Goal: Navigation & Orientation: Find specific page/section

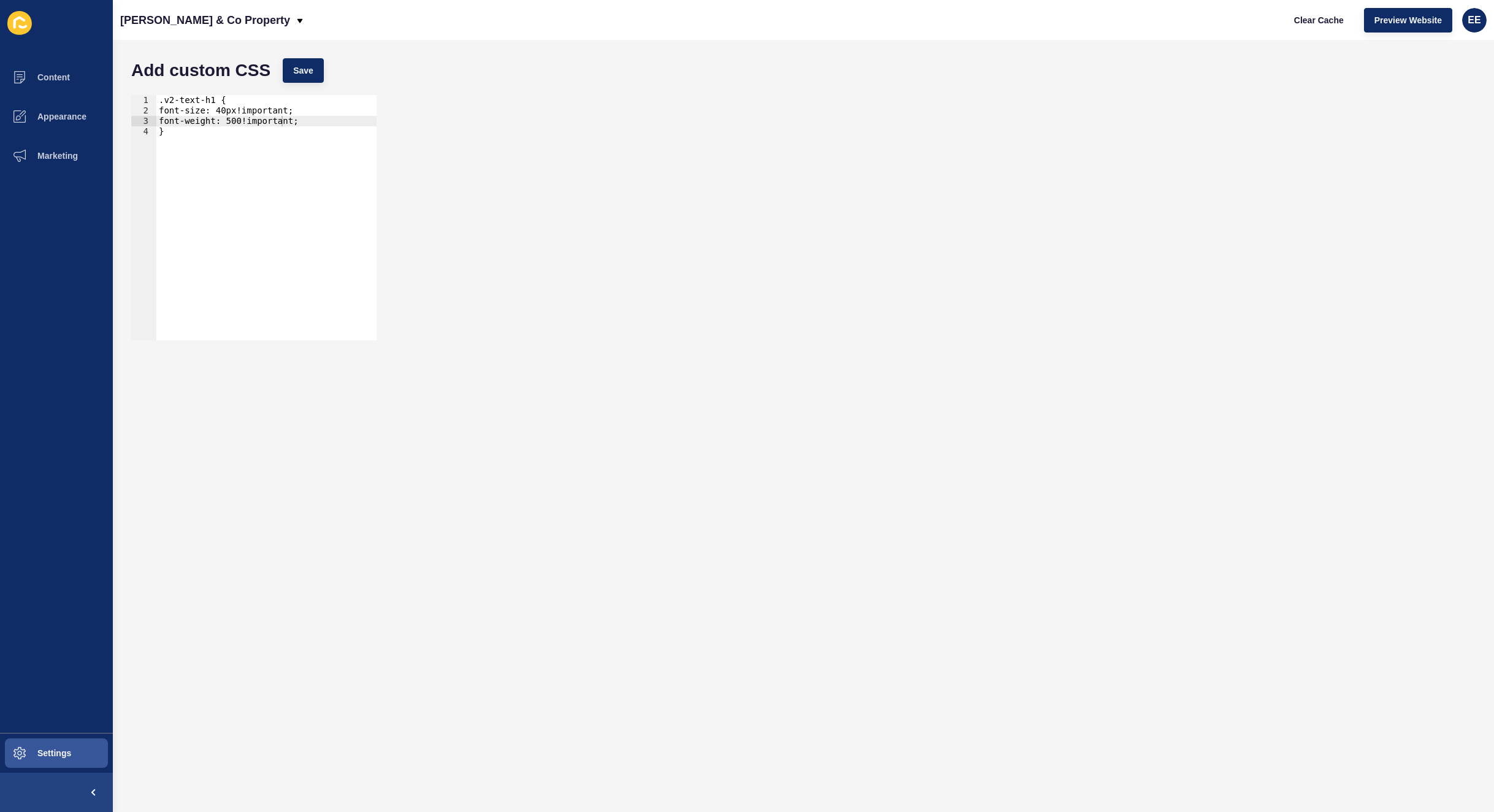
scroll to position [0, 5]
click at [226, 10] on p "[PERSON_NAME] & Co Property" at bounding box center [205, 20] width 170 height 31
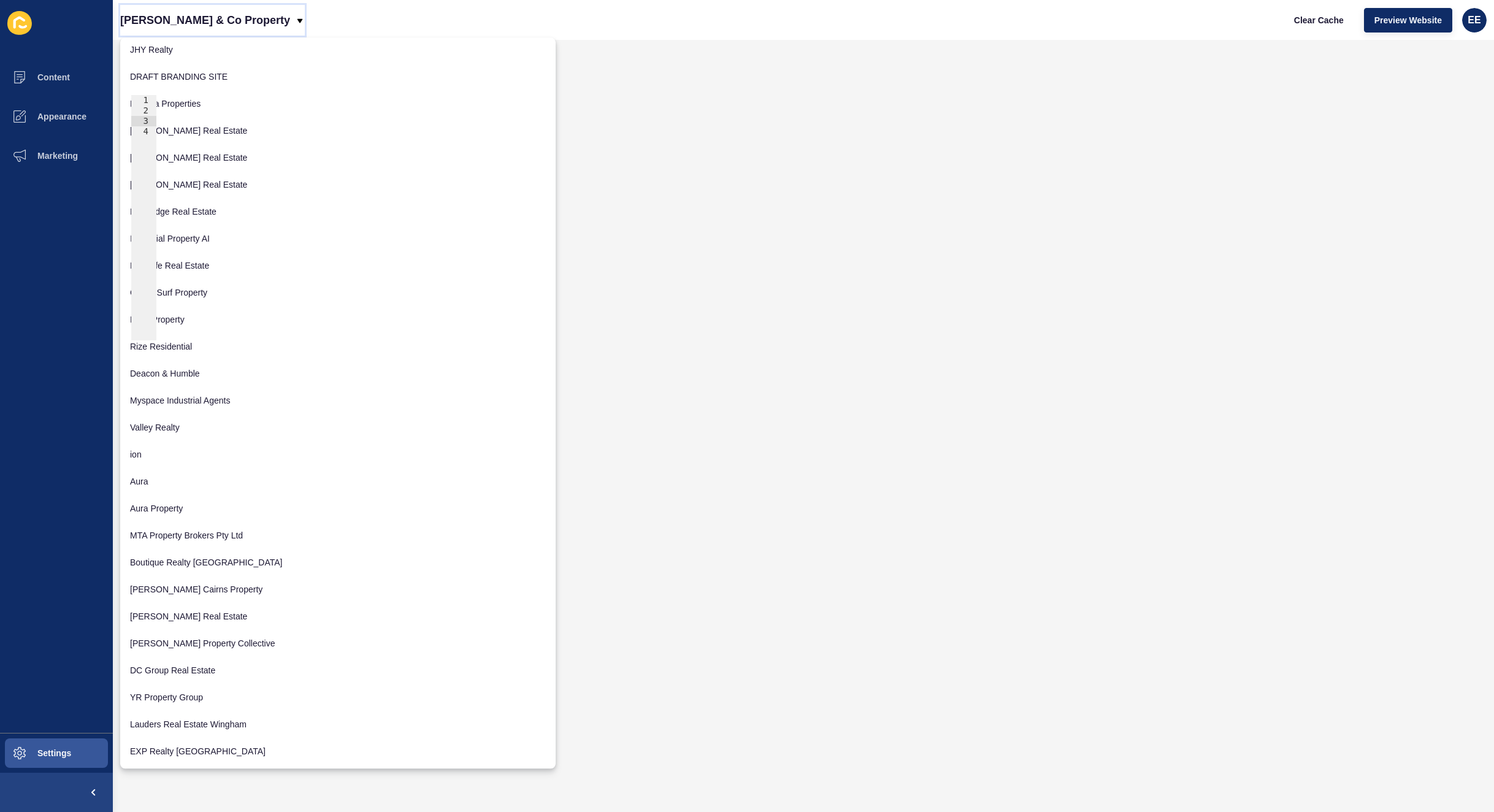
scroll to position [235, 0]
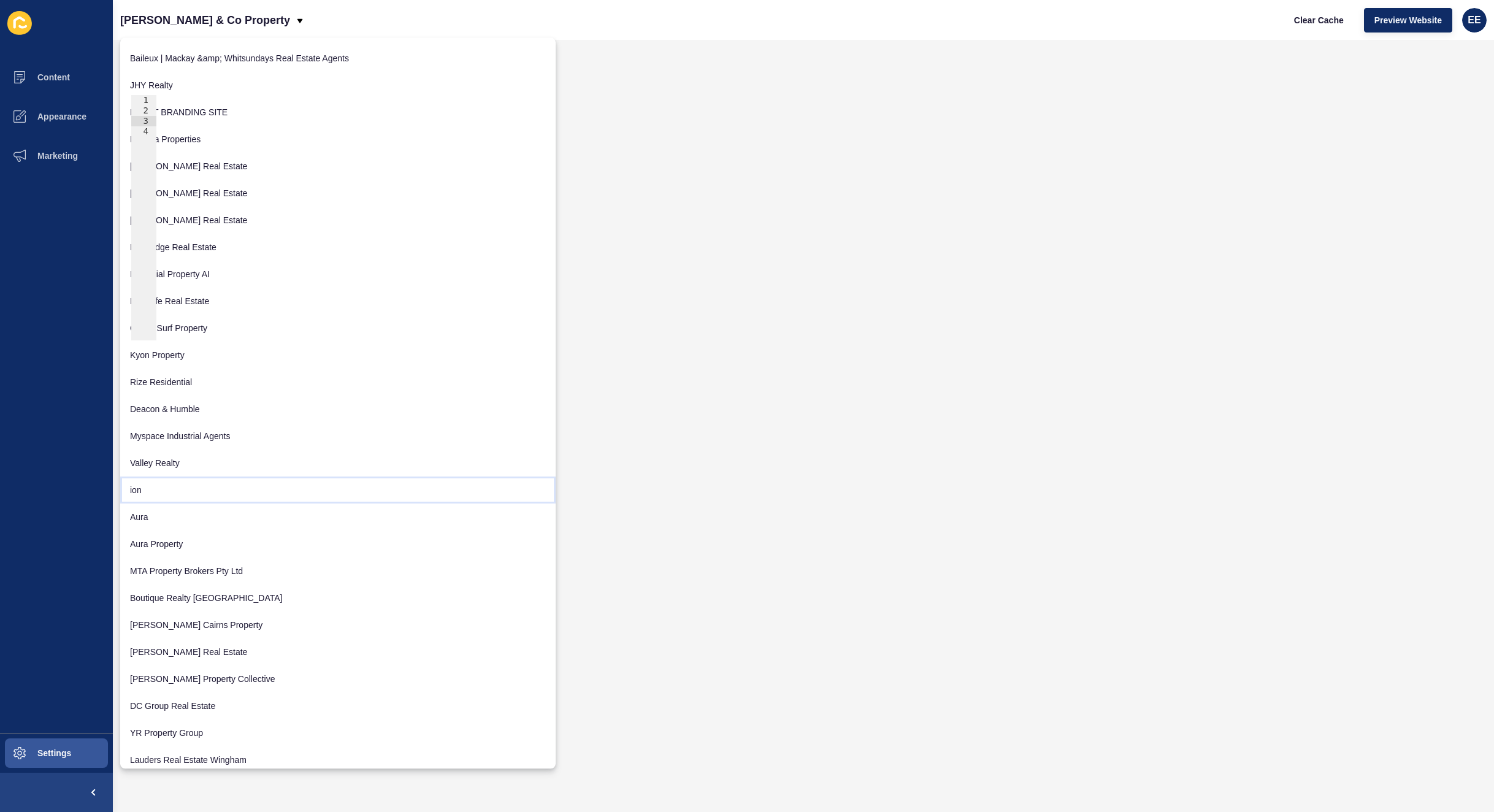
click at [167, 487] on link "ion" at bounding box center [338, 490] width 435 height 27
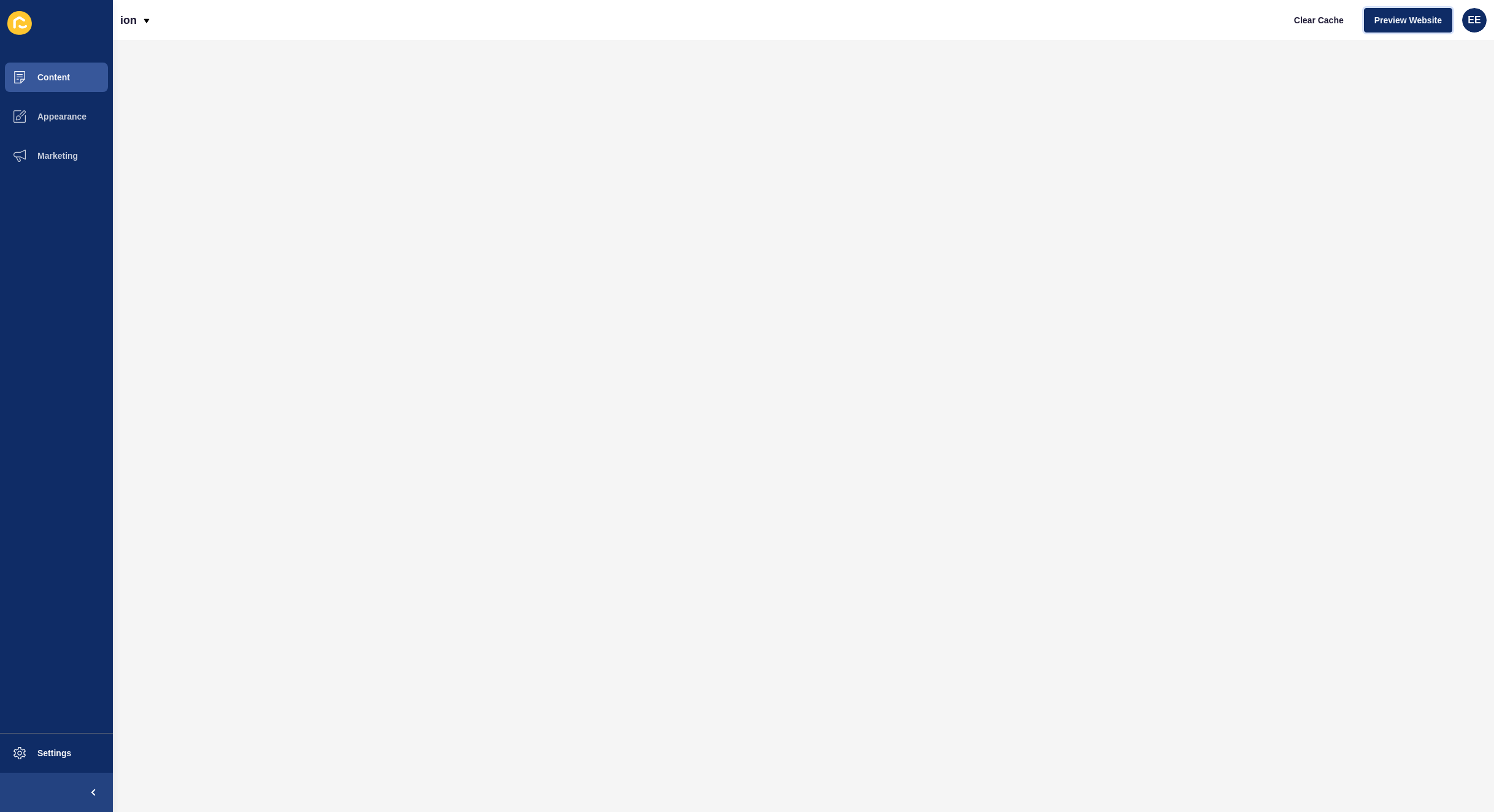
click at [1382, 18] on span "Preview Website" at bounding box center [1408, 21] width 68 height 13
click at [138, 18] on div "ion" at bounding box center [136, 20] width 31 height 31
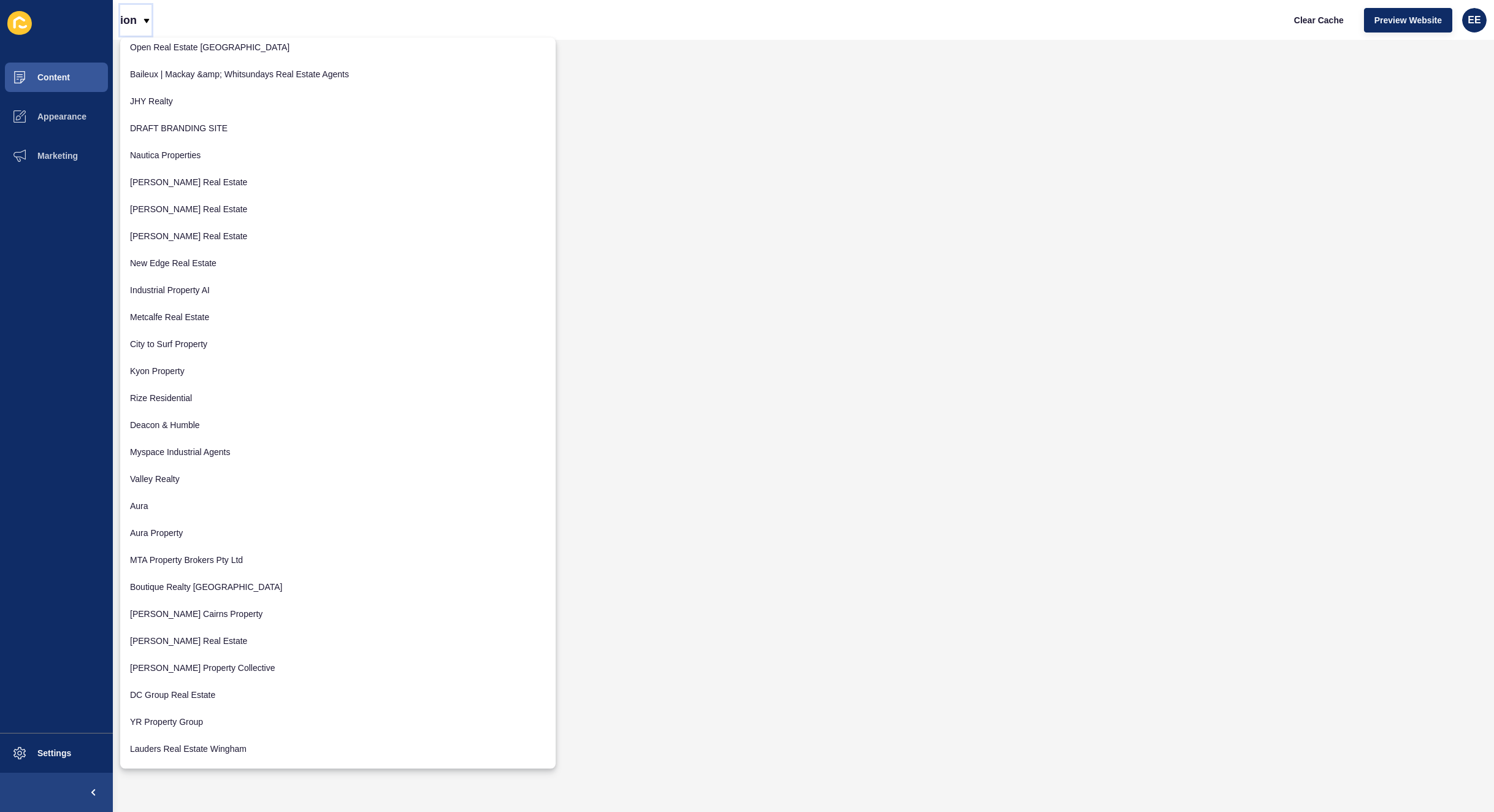
scroll to position [245, 0]
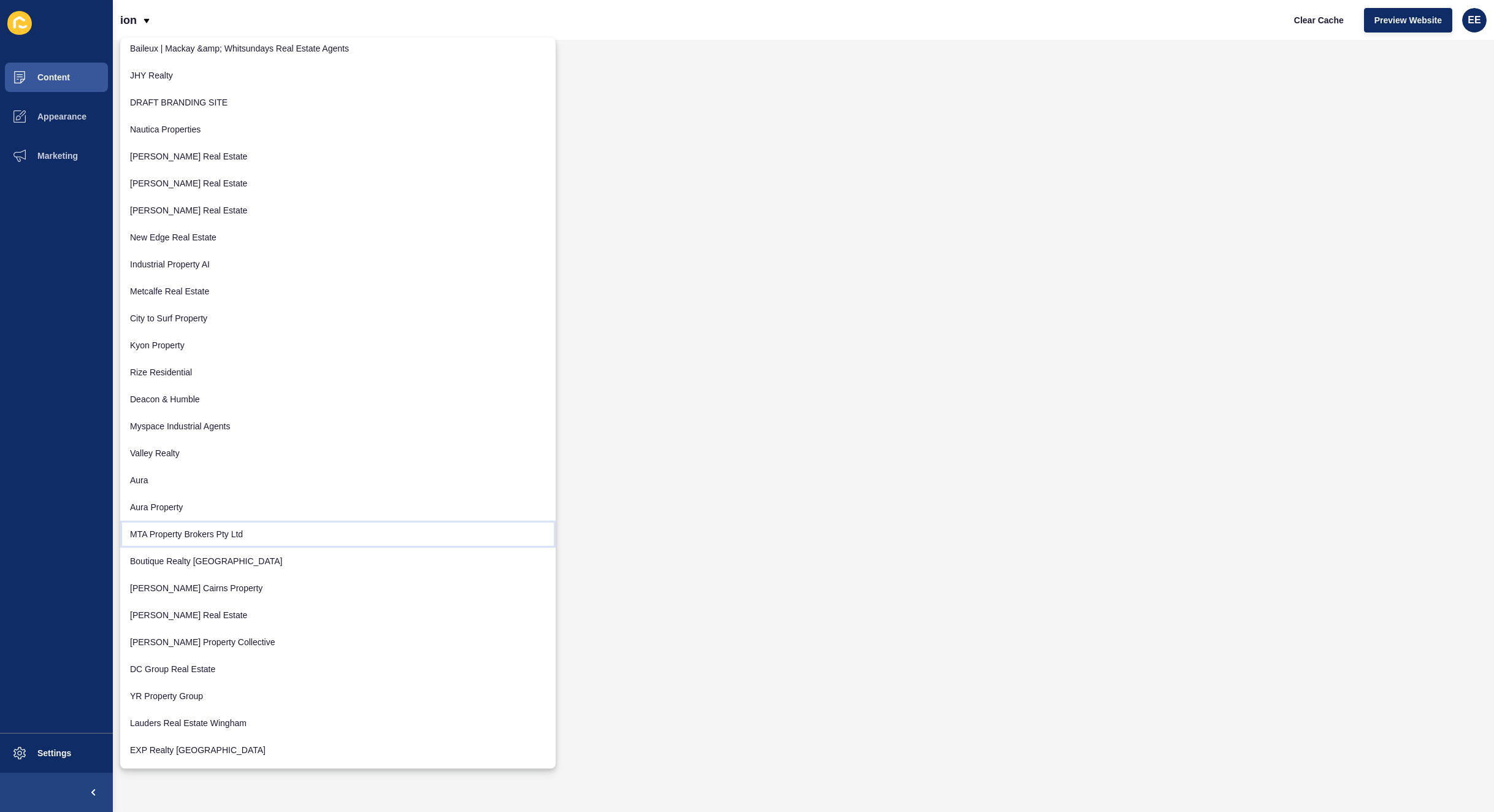
click at [229, 530] on link "MTA Property Brokers Pty Ltd" at bounding box center [338, 534] width 435 height 27
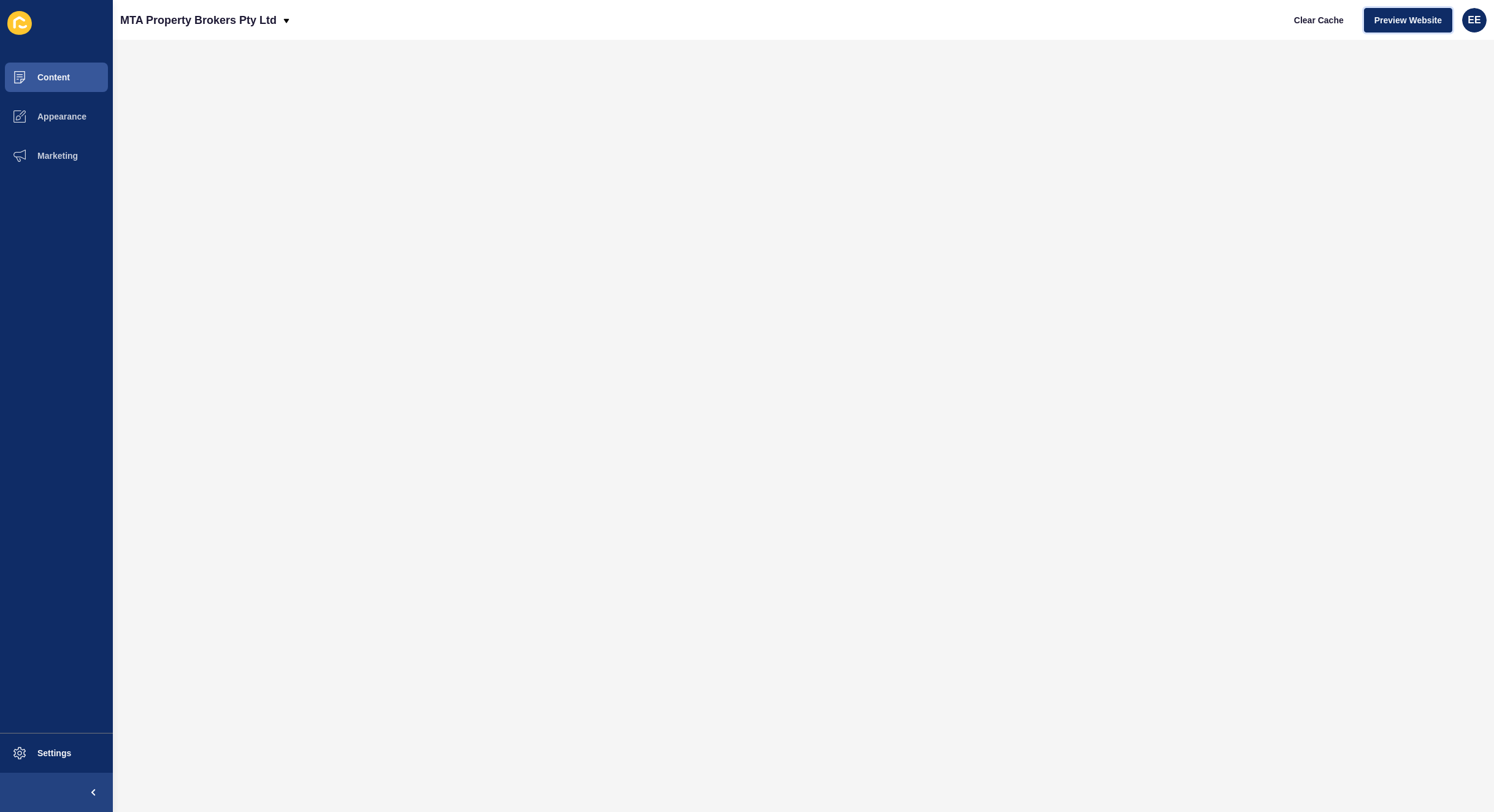
click at [1404, 18] on span "Preview Website" at bounding box center [1408, 21] width 68 height 13
click at [267, 16] on p "MTA Property Brokers Pty Ltd" at bounding box center [198, 20] width 156 height 31
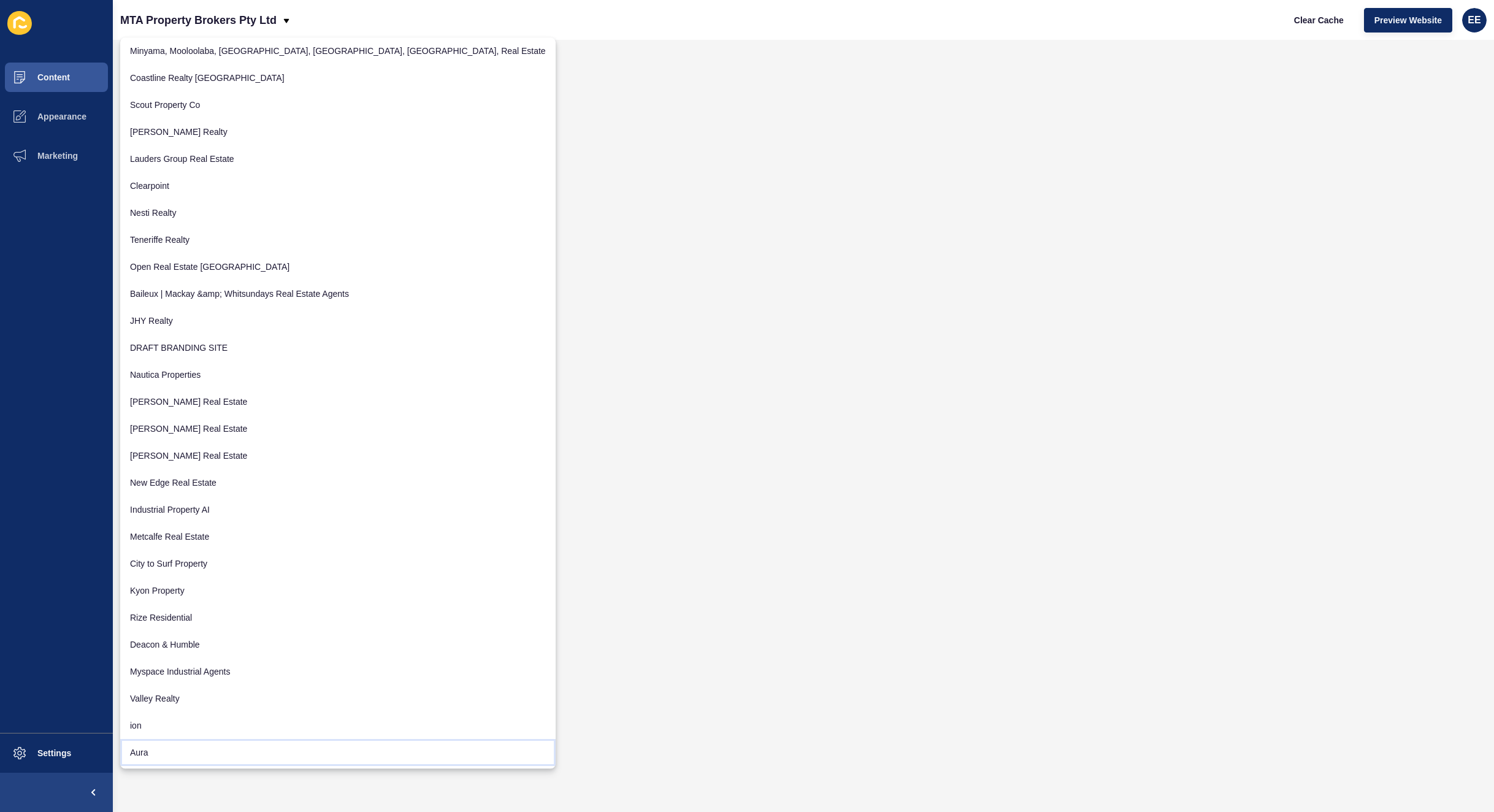
click at [160, 744] on link "Aura" at bounding box center [338, 752] width 435 height 27
